Goal: Task Accomplishment & Management: Use online tool/utility

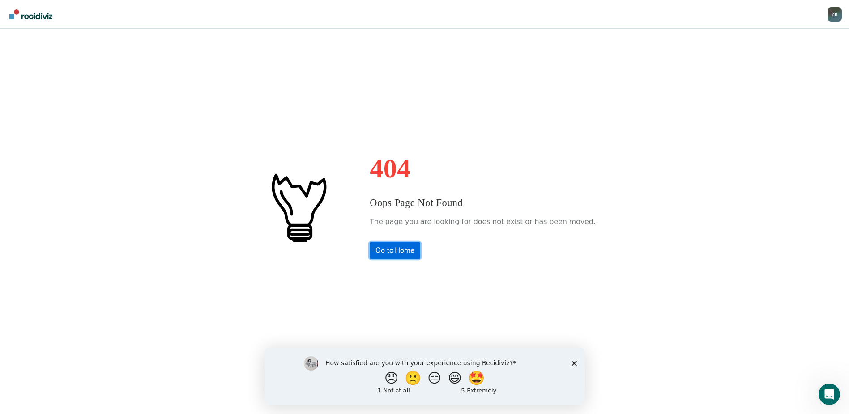
click at [410, 251] on link "Go to Home" at bounding box center [395, 250] width 51 height 17
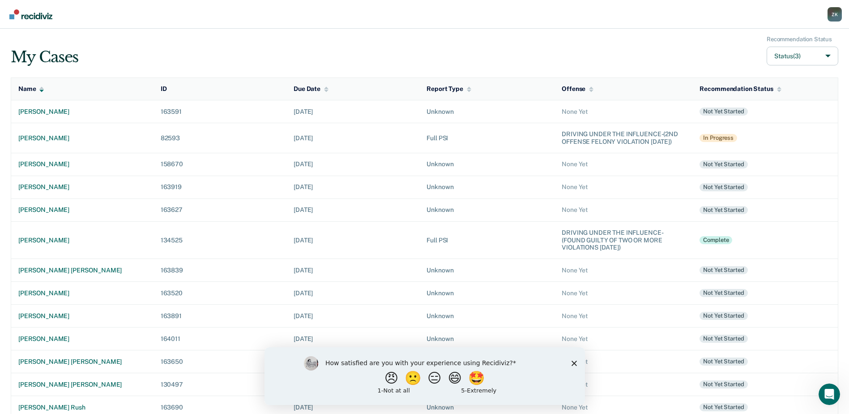
drag, startPoint x: 574, startPoint y: 363, endPoint x: 838, endPoint y: 710, distance: 436.0
click at [574, 363] on polygon "Close survey" at bounding box center [573, 362] width 5 height 5
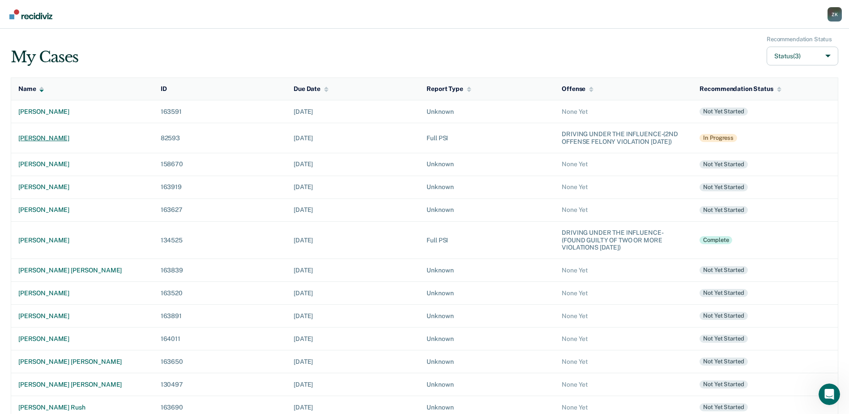
click at [46, 141] on div "[PERSON_NAME]" at bounding box center [82, 138] width 128 height 8
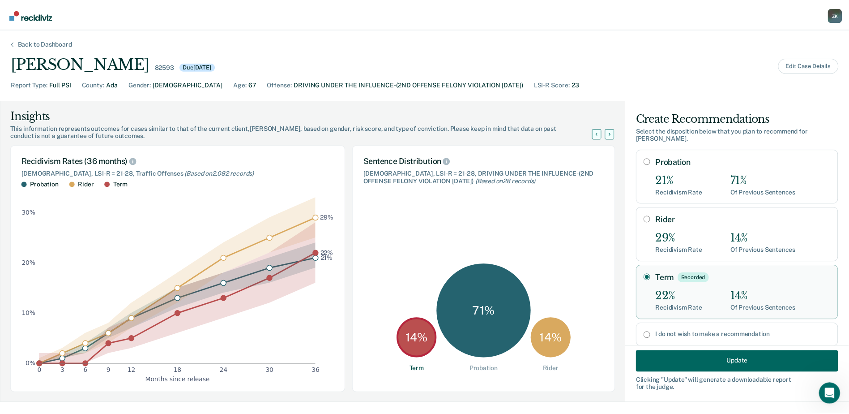
scroll to position [15, 0]
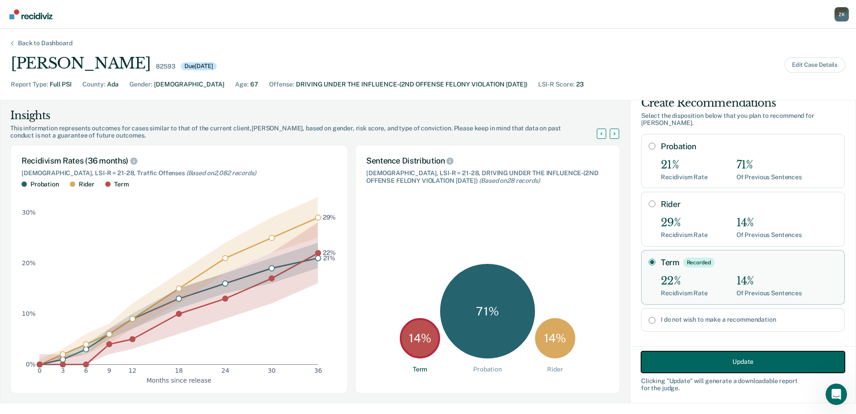
click at [740, 359] on button "Update" at bounding box center [743, 361] width 204 height 21
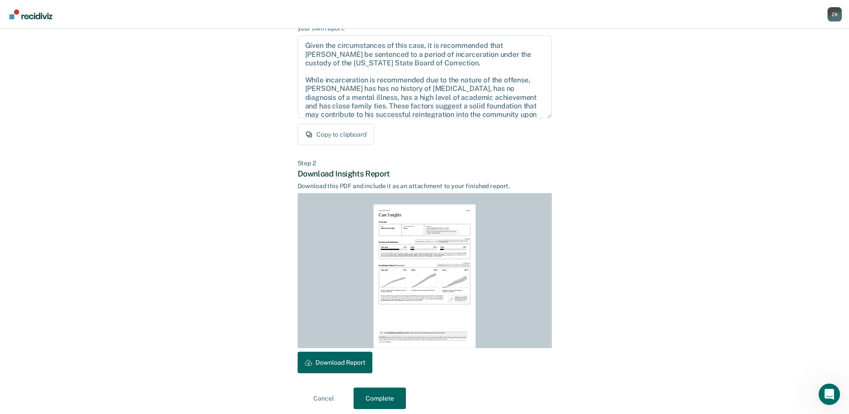
scroll to position [97, 0]
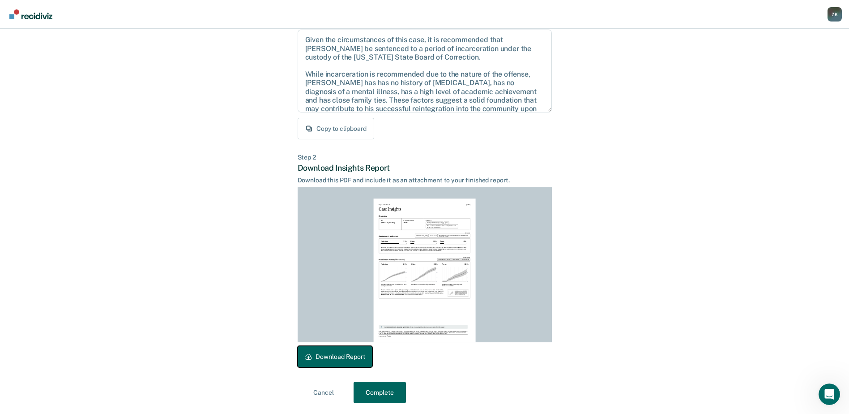
click at [336, 359] on button "Download Report" at bounding box center [335, 356] width 75 height 21
click at [386, 392] on button "Complete" at bounding box center [380, 391] width 52 height 21
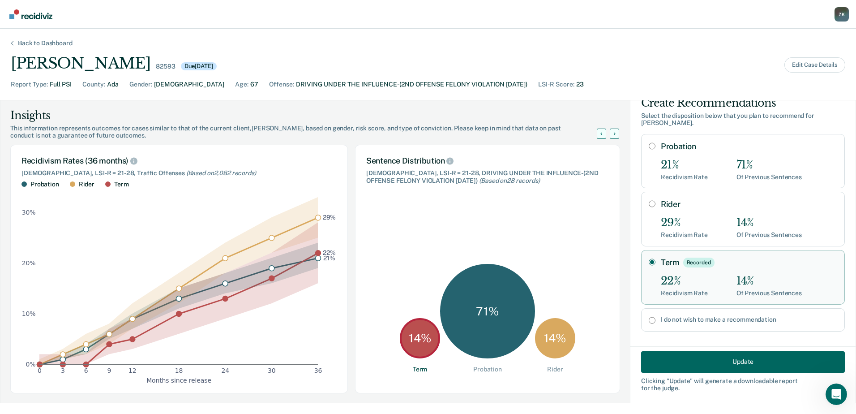
click at [42, 46] on div "Back to Dashboard" at bounding box center [45, 43] width 76 height 8
